Goal: Find specific page/section: Find specific page/section

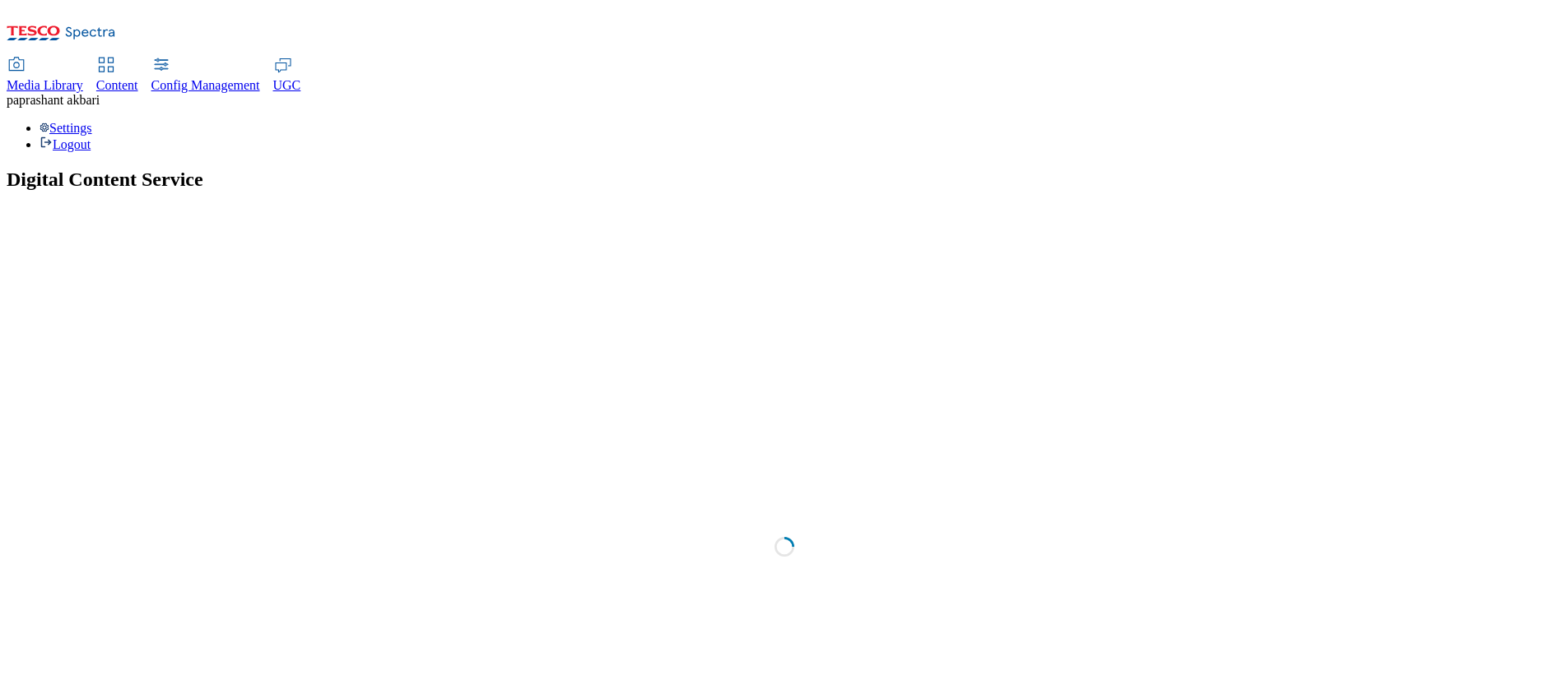
click at [139, 78] on span "Content" at bounding box center [117, 85] width 42 height 14
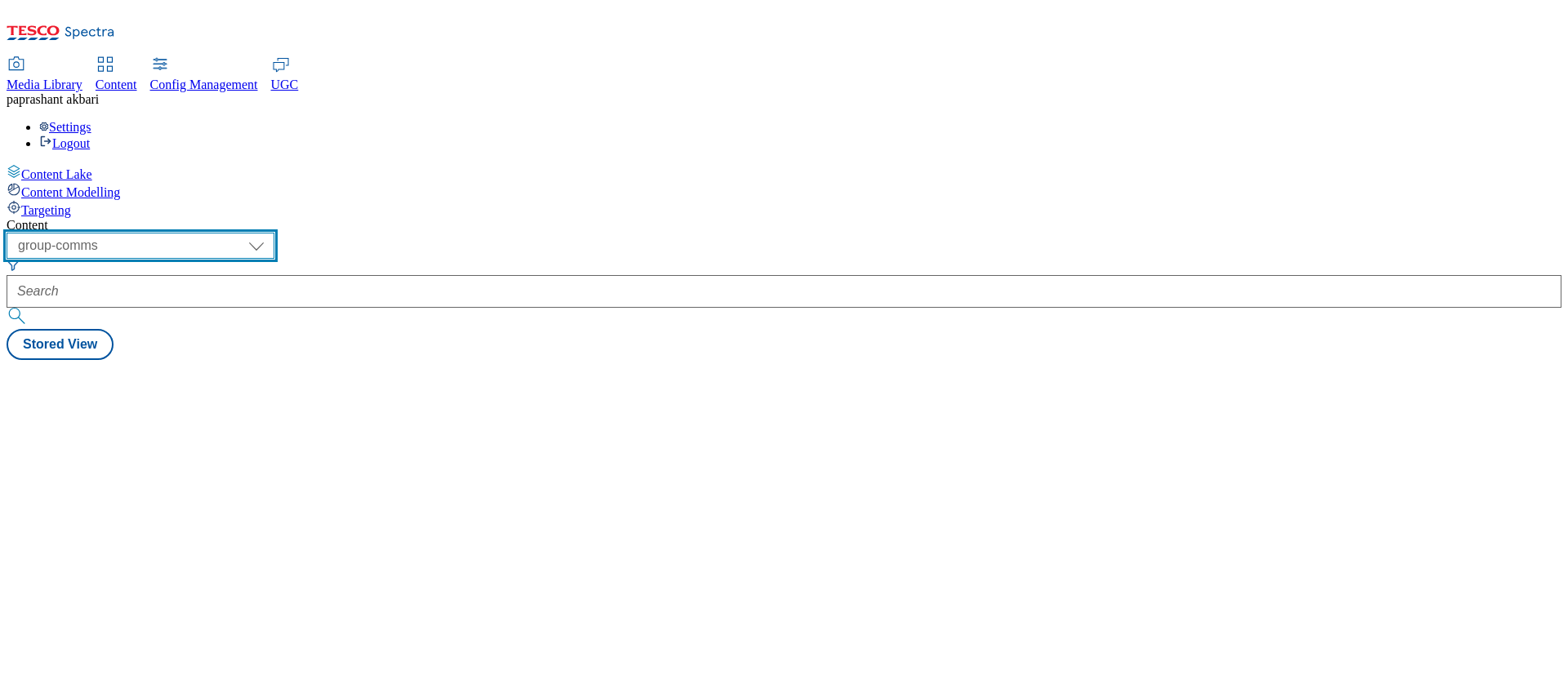
click at [274, 232] on select "dotcom-cz dotcom-hu dotcom-sk fnf-uk ghs-roi ghs-uk group-comms ighs-cz ighs-hu…" at bounding box center [140, 245] width 268 height 26
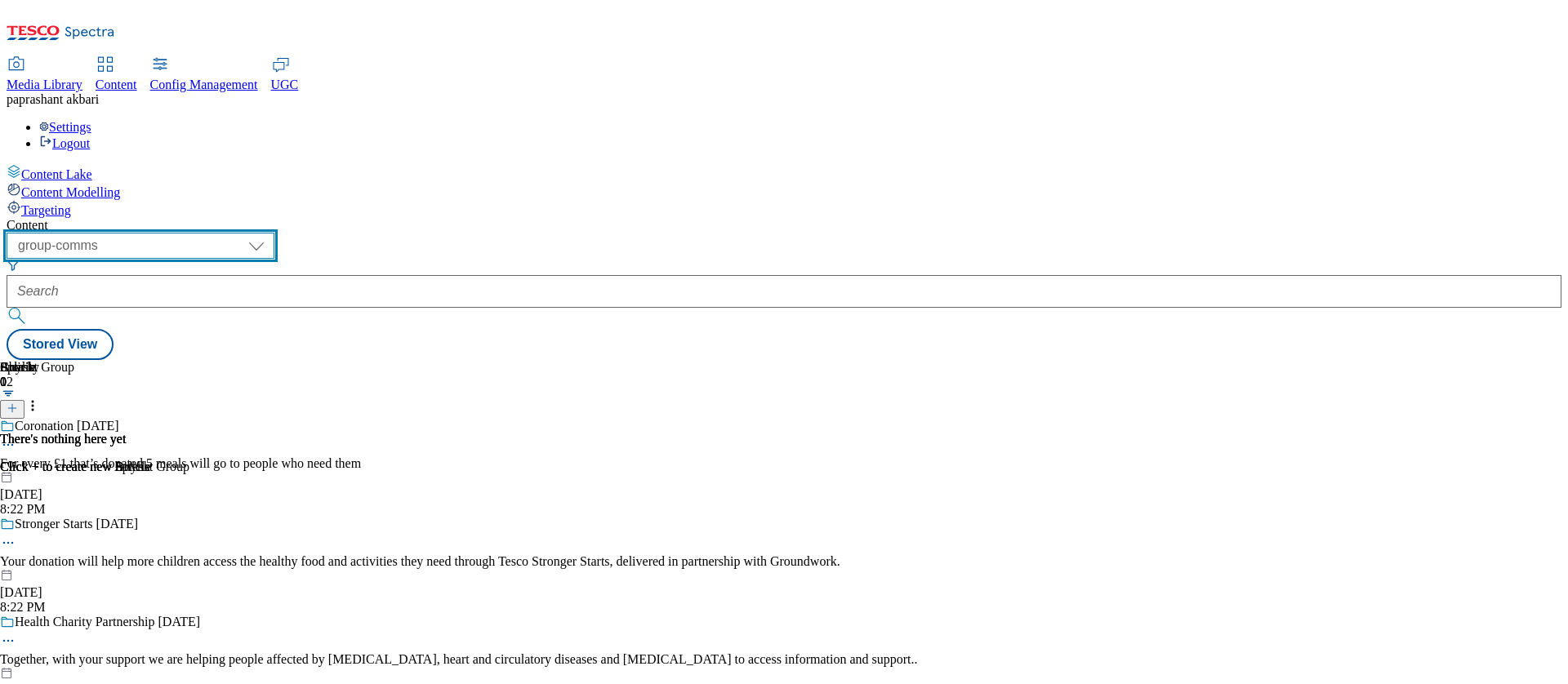
select select "stores-picklist-[GEOGRAPHIC_DATA]"
click at [212, 232] on select "dotcom-cz dotcom-hu dotcom-sk fnf-uk ghs-roi ghs-uk group-comms ighs-cz ighs-hu…" at bounding box center [140, 245] width 268 height 26
